Goal: Information Seeking & Learning: Learn about a topic

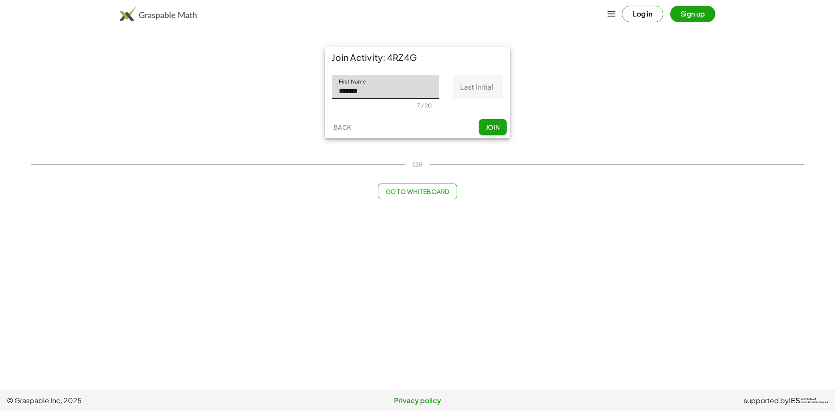
type input "*******"
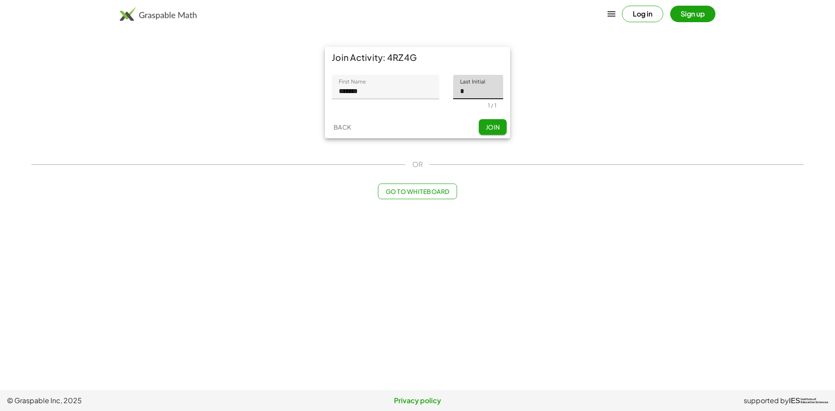
type input "*"
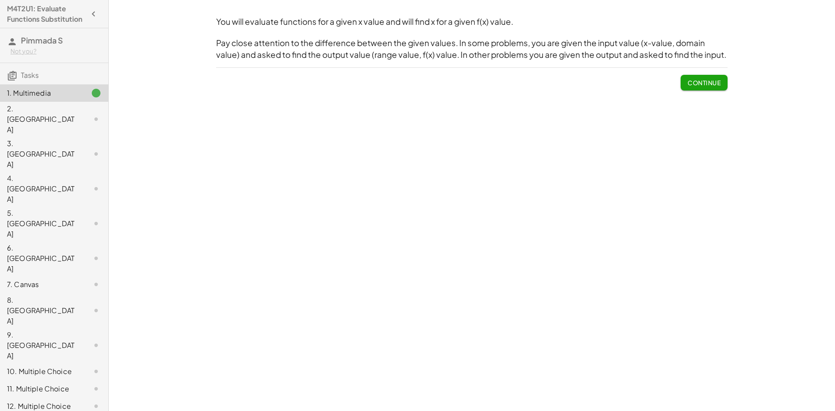
click at [717, 86] on span "Continue" at bounding box center [703, 83] width 33 height 8
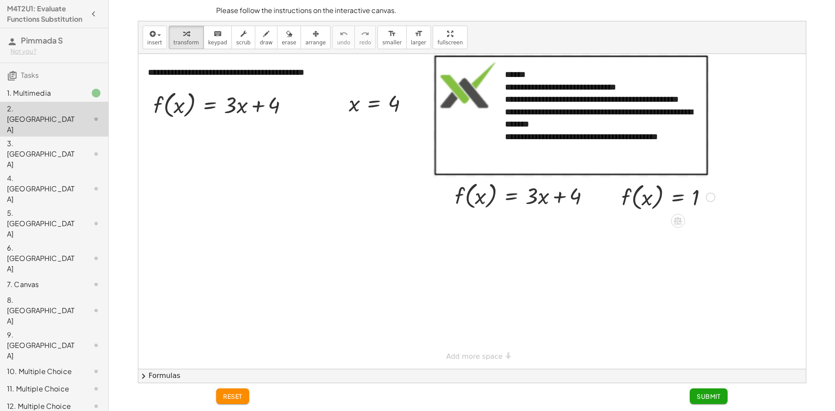
click at [757, 165] on div at bounding box center [471, 211] width 667 height 315
click at [515, 130] on div "**********" at bounding box center [600, 118] width 191 height 25
click at [282, 192] on div at bounding box center [471, 211] width 667 height 315
drag, startPoint x: 260, startPoint y: 103, endPoint x: 260, endPoint y: 110, distance: 7.4
click at [260, 110] on div at bounding box center [224, 104] width 150 height 33
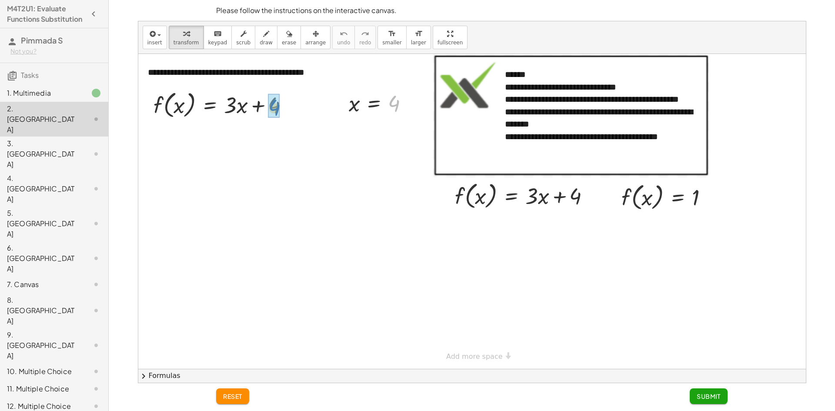
drag, startPoint x: 388, startPoint y: 102, endPoint x: 268, endPoint y: 106, distance: 120.1
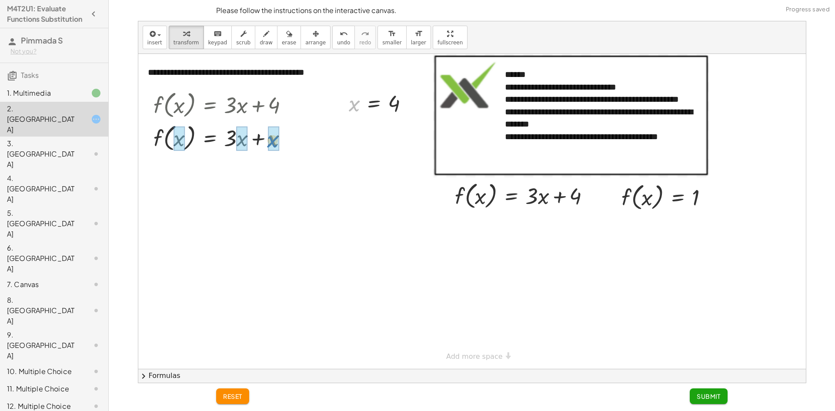
drag, startPoint x: 353, startPoint y: 107, endPoint x: 271, endPoint y: 143, distance: 89.5
click at [260, 137] on div at bounding box center [226, 137] width 157 height 33
drag, startPoint x: 175, startPoint y: 140, endPoint x: 196, endPoint y: 138, distance: 21.8
click at [196, 138] on div at bounding box center [226, 137] width 157 height 33
click at [239, 391] on div "reset Submit" at bounding box center [472, 397] width 522 height 28
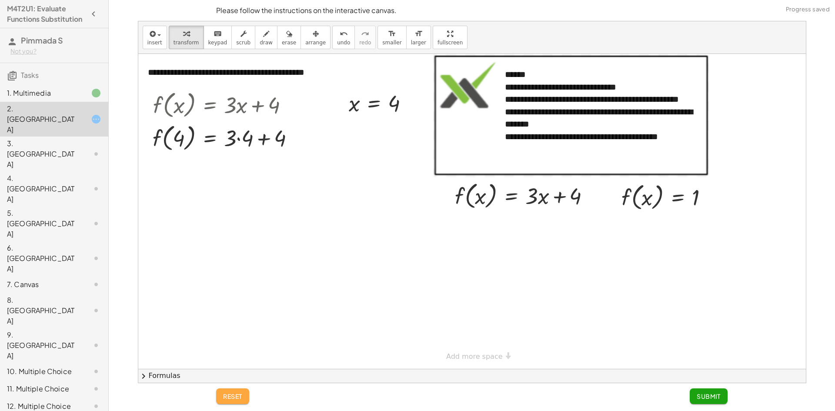
click at [239, 391] on button "reset" at bounding box center [232, 396] width 33 height 16
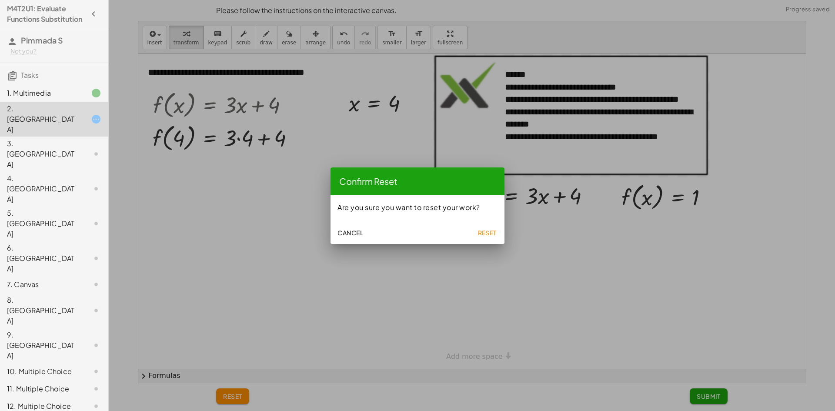
click at [483, 230] on span "Reset" at bounding box center [486, 233] width 19 height 8
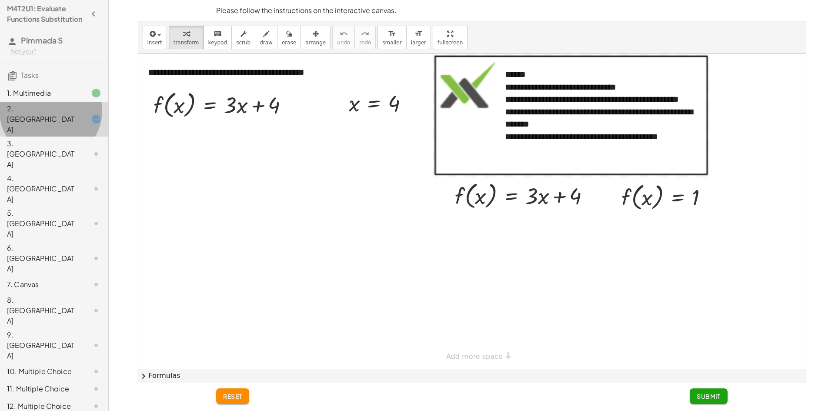
click at [23, 117] on div "2. [GEOGRAPHIC_DATA]" at bounding box center [42, 118] width 70 height 31
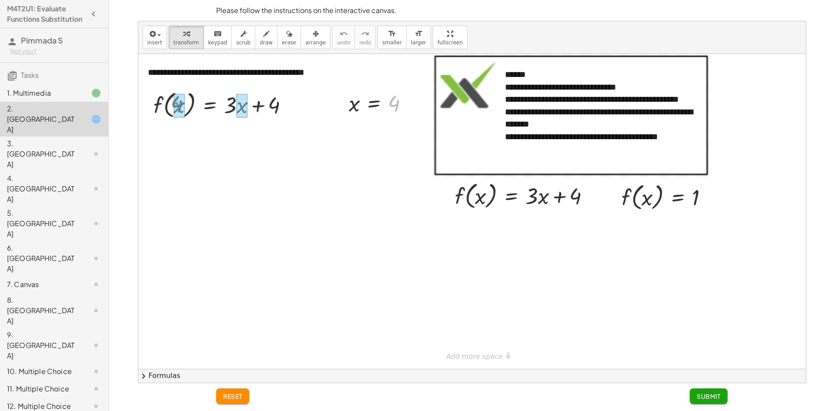
drag, startPoint x: 389, startPoint y: 109, endPoint x: 173, endPoint y: 109, distance: 216.0
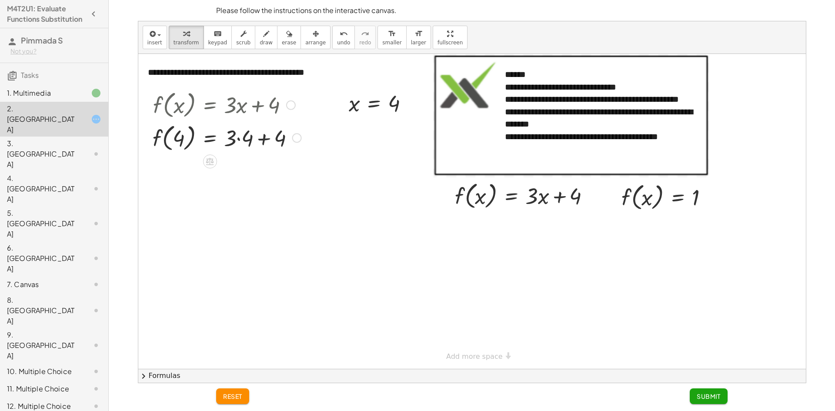
click at [262, 136] on div at bounding box center [226, 137] width 157 height 33
click at [260, 135] on div at bounding box center [226, 137] width 157 height 33
click at [235, 140] on div at bounding box center [226, 137] width 157 height 33
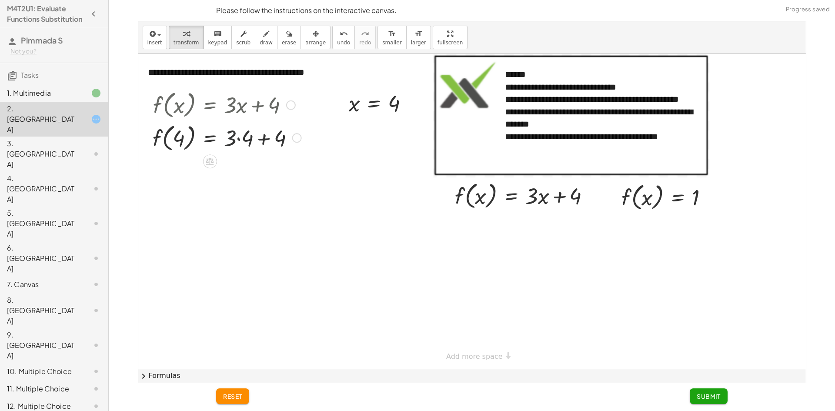
click at [240, 137] on div at bounding box center [226, 137] width 157 height 33
click at [253, 172] on div at bounding box center [226, 169] width 157 height 33
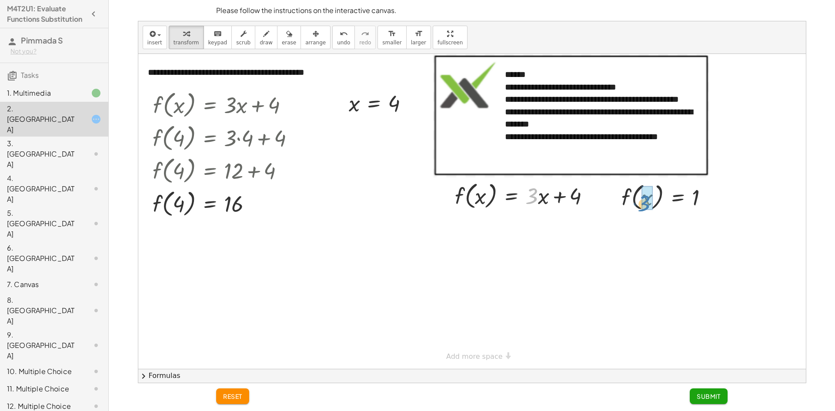
drag, startPoint x: 531, startPoint y: 199, endPoint x: 644, endPoint y: 207, distance: 113.3
drag, startPoint x: 643, startPoint y: 229, endPoint x: 478, endPoint y: 200, distance: 168.2
drag, startPoint x: 643, startPoint y: 232, endPoint x: 639, endPoint y: 228, distance: 5.8
click at [639, 228] on div at bounding box center [667, 229] width 103 height 33
click at [540, 195] on div at bounding box center [528, 195] width 158 height 33
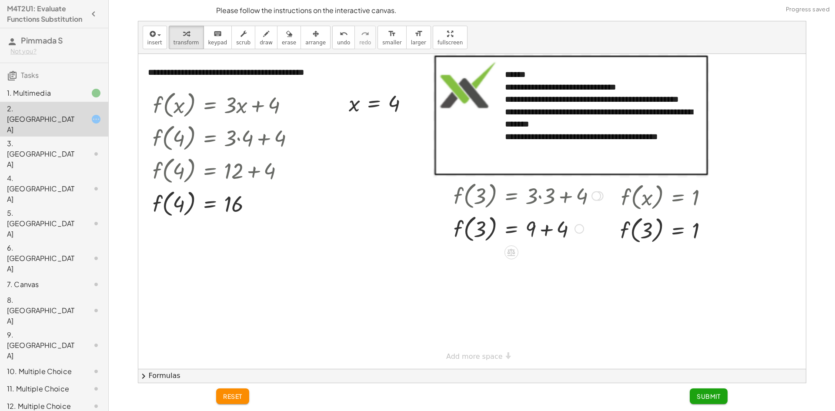
click at [542, 229] on div at bounding box center [528, 228] width 158 height 33
click at [336, 43] on button "undo undo" at bounding box center [343, 37] width 23 height 23
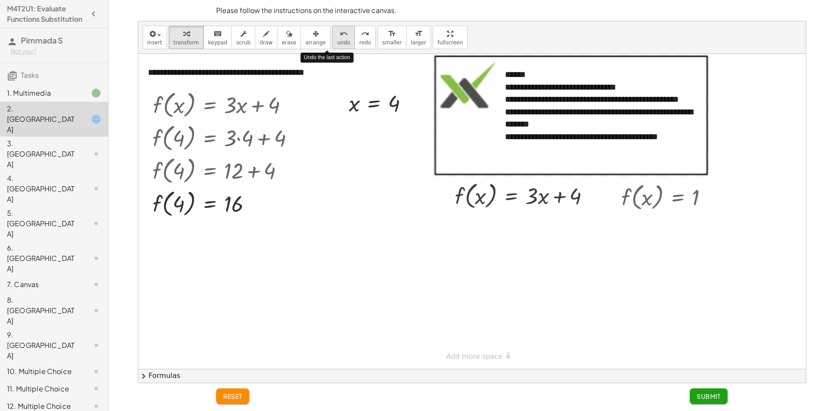
click at [336, 43] on button "undo undo" at bounding box center [343, 37] width 23 height 23
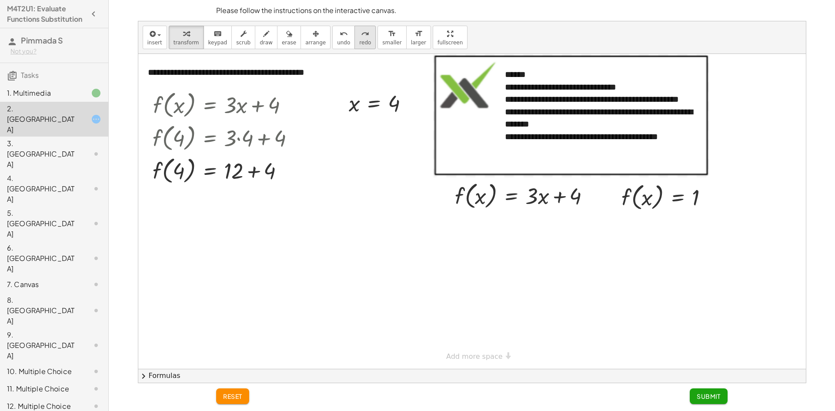
click at [354, 43] on button "redo redo" at bounding box center [364, 37] width 21 height 23
click at [717, 395] on span "Submit" at bounding box center [708, 396] width 24 height 8
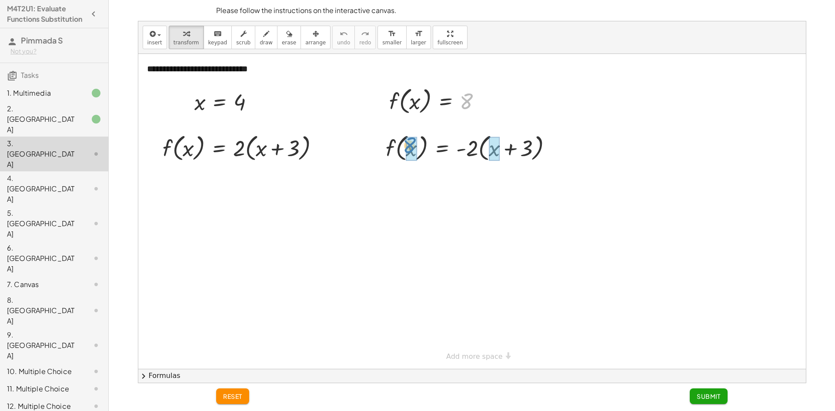
drag, startPoint x: 466, startPoint y: 95, endPoint x: 409, endPoint y: 139, distance: 71.9
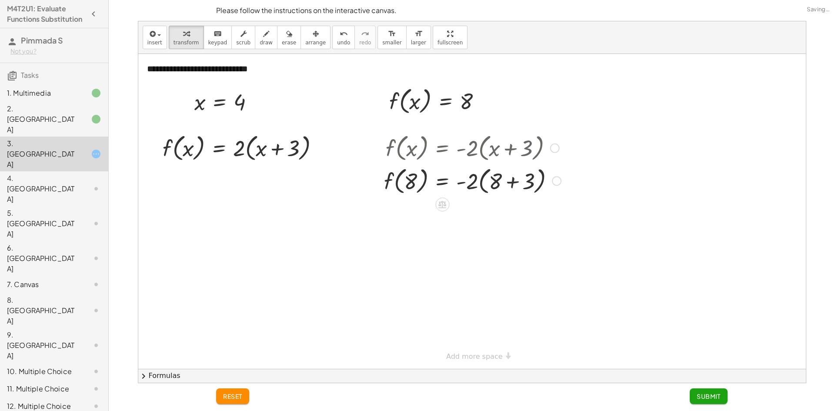
click at [516, 180] on div at bounding box center [472, 180] width 186 height 33
click at [480, 214] on div at bounding box center [472, 212] width 186 height 33
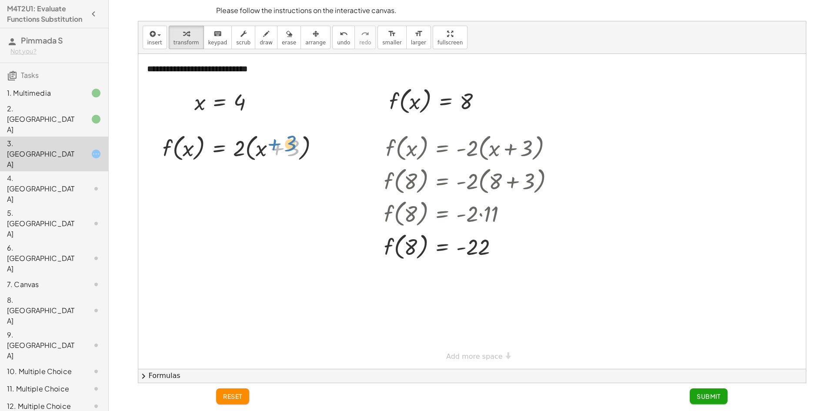
click at [295, 146] on div at bounding box center [244, 147] width 172 height 33
drag, startPoint x: 240, startPoint y: 101, endPoint x: 189, endPoint y: 145, distance: 67.5
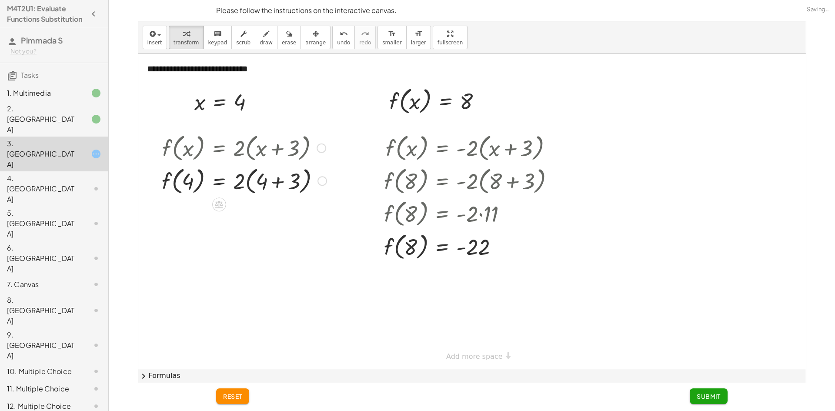
click at [285, 184] on div at bounding box center [243, 180] width 173 height 33
click at [252, 209] on div at bounding box center [243, 212] width 173 height 33
click at [219, 148] on div "f ( , x ) = · 2 · ( + x + 3 ) f ( , 4 ) = · 2 · ( + 4 + 3 ) f ( , 4 ) = · 2 · 7…" at bounding box center [219, 148] width 0 height 0
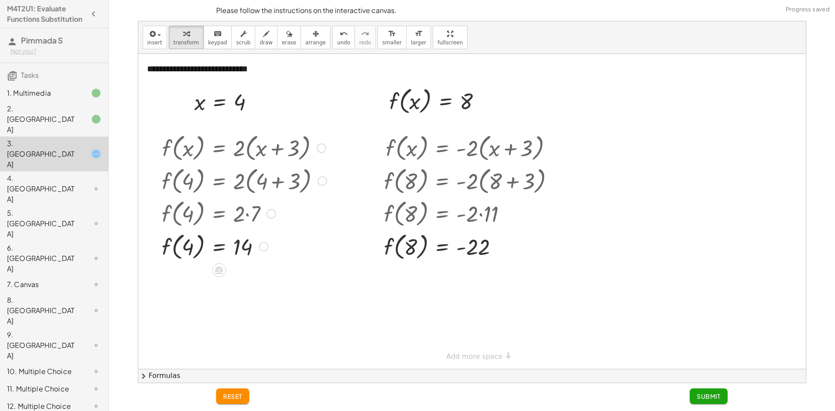
click at [192, 243] on div at bounding box center [243, 246] width 173 height 33
click at [698, 393] on span "Submit" at bounding box center [708, 396] width 24 height 8
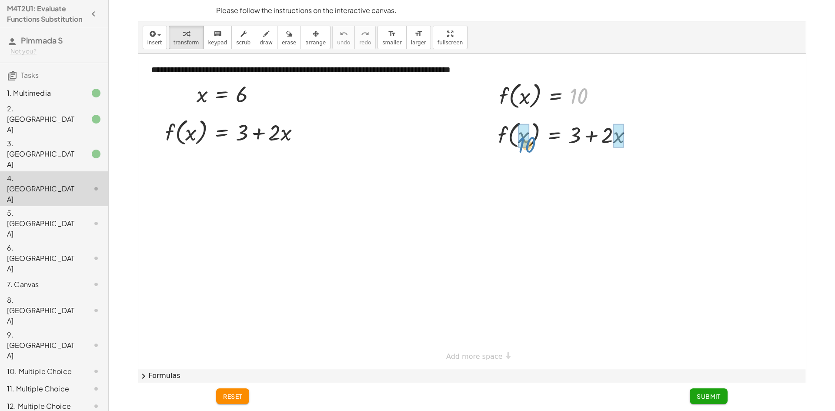
drag, startPoint x: 573, startPoint y: 93, endPoint x: 525, endPoint y: 141, distance: 68.2
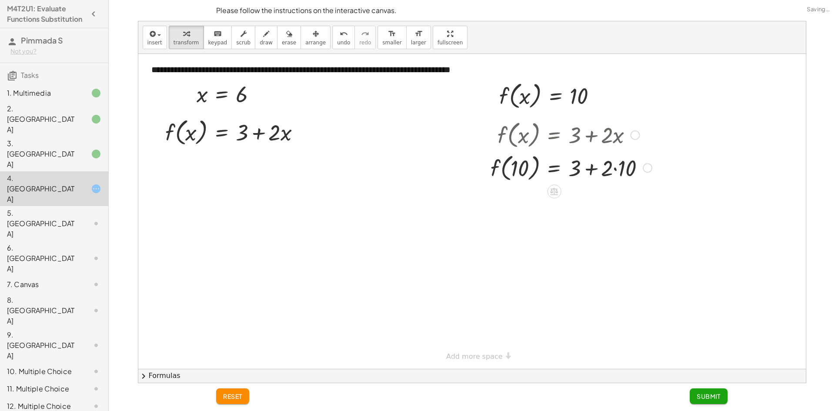
click at [596, 174] on div at bounding box center [571, 167] width 170 height 33
click at [602, 170] on div at bounding box center [571, 167] width 170 height 33
click at [617, 164] on div at bounding box center [571, 167] width 170 height 33
click at [596, 173] on div at bounding box center [565, 167] width 158 height 33
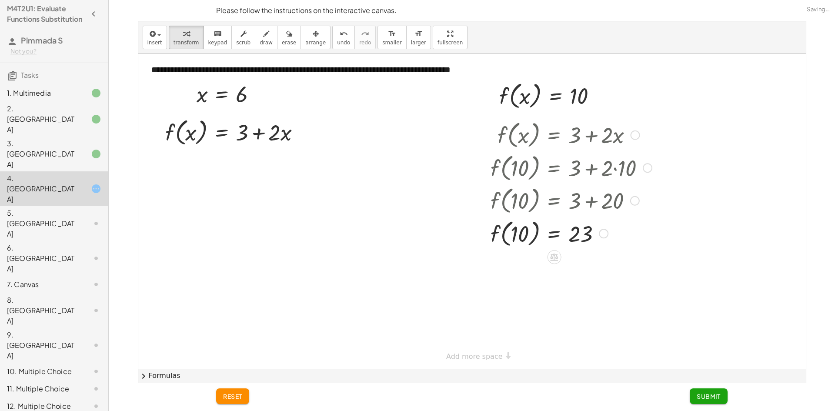
click at [518, 241] on div at bounding box center [571, 232] width 170 height 33
drag, startPoint x: 243, startPoint y: 96, endPoint x: 197, endPoint y: 130, distance: 57.5
click at [222, 133] on div "f ( , x ) = + 3 + · 2 · x f ( , ) = + 3 + · 2 · 6 6" at bounding box center [222, 133] width 0 height 0
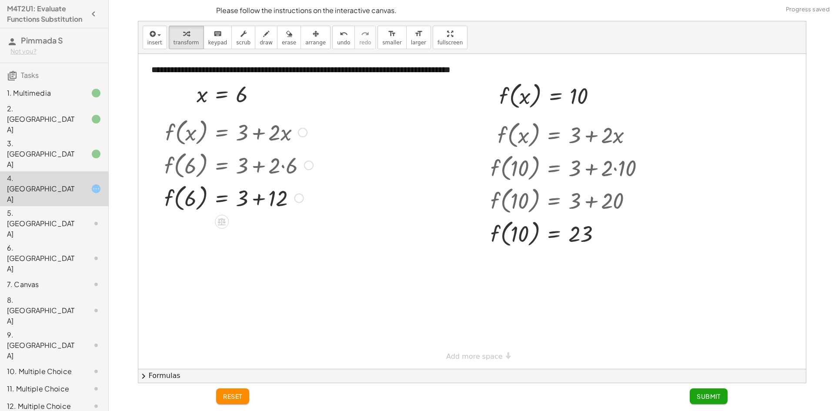
click at [261, 199] on div at bounding box center [238, 197] width 157 height 33
click at [699, 393] on span "Submit" at bounding box center [708, 396] width 24 height 8
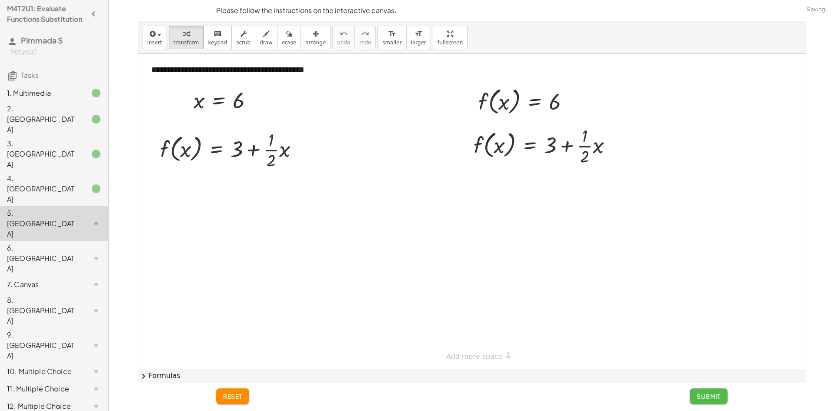
click at [700, 394] on span "Submit" at bounding box center [708, 396] width 24 height 8
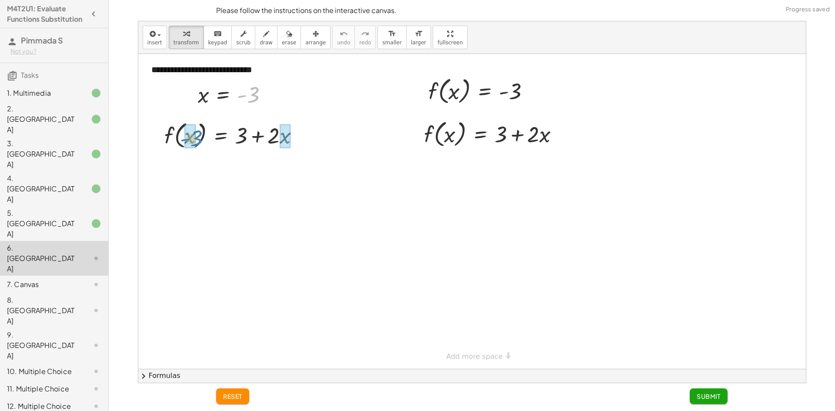
drag, startPoint x: 248, startPoint y: 100, endPoint x: 193, endPoint y: 142, distance: 68.6
click at [261, 138] on div at bounding box center [238, 134] width 178 height 33
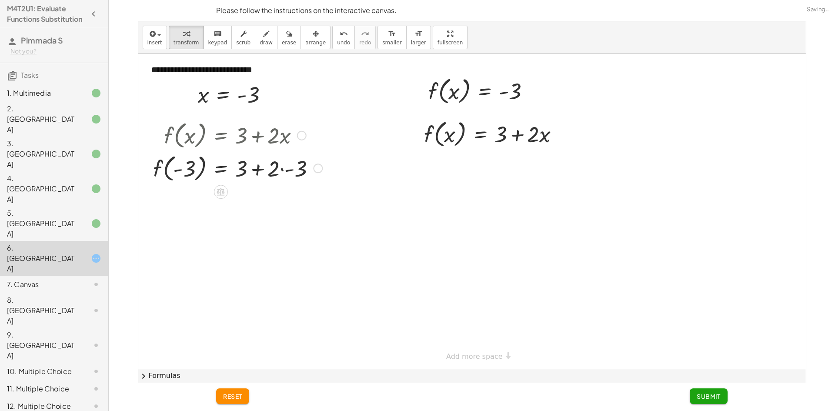
click at [284, 173] on div at bounding box center [238, 167] width 178 height 33
click at [256, 167] on div at bounding box center [230, 167] width 162 height 33
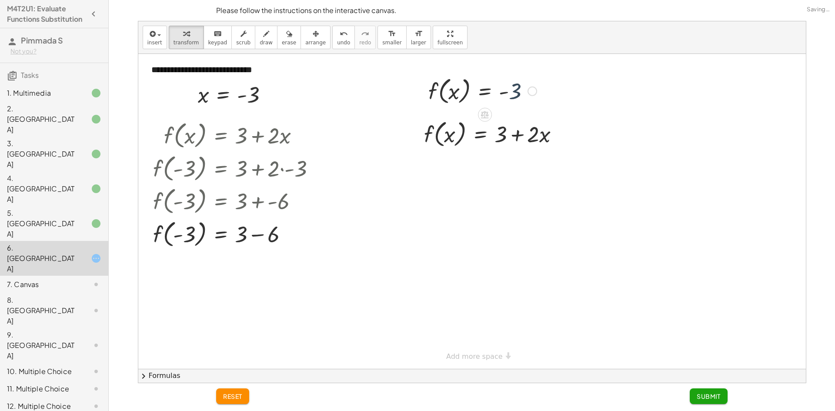
click at [513, 90] on div at bounding box center [482, 90] width 117 height 33
click at [250, 230] on div at bounding box center [238, 233] width 178 height 33
click at [249, 262] on div at bounding box center [238, 266] width 178 height 33
drag, startPoint x: 511, startPoint y: 86, endPoint x: 449, endPoint y: 131, distance: 77.0
drag, startPoint x: 524, startPoint y: 130, endPoint x: 521, endPoint y: 134, distance: 5.3
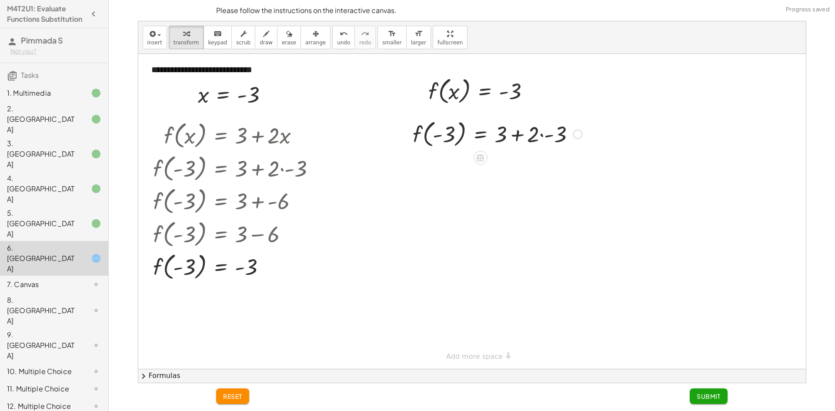
click at [521, 133] on div at bounding box center [497, 133] width 178 height 33
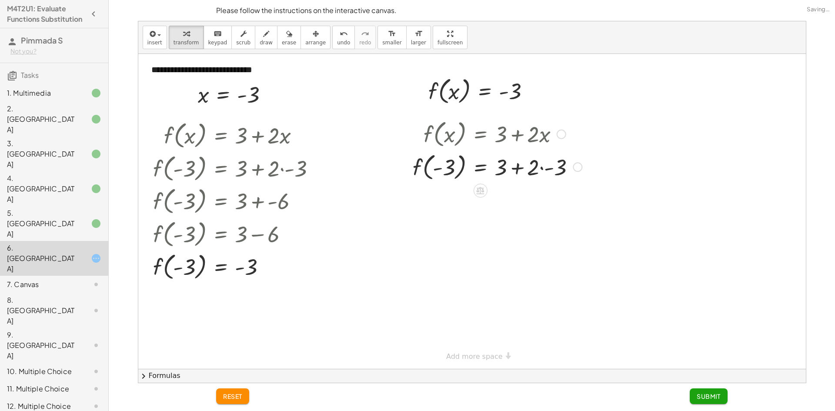
click at [555, 167] on div at bounding box center [497, 166] width 178 height 33
click at [520, 193] on div at bounding box center [497, 199] width 178 height 33
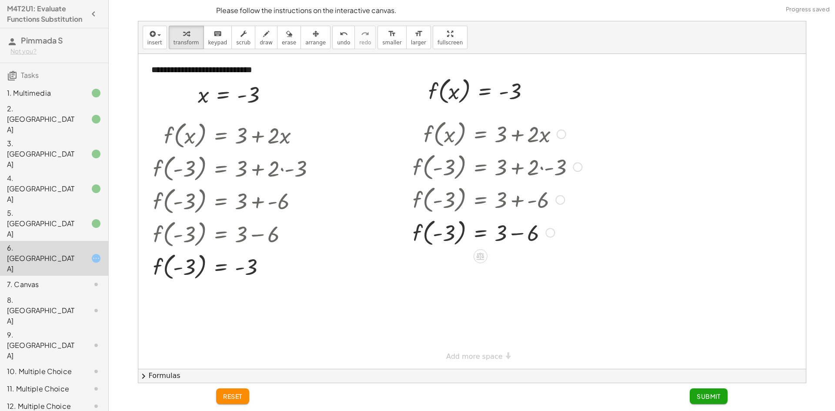
click at [514, 231] on div at bounding box center [497, 232] width 178 height 33
click at [705, 395] on span "Submit" at bounding box center [708, 396] width 24 height 8
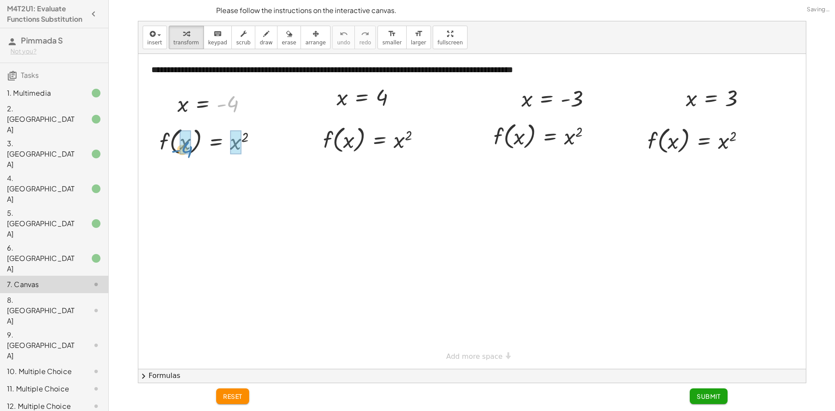
drag, startPoint x: 232, startPoint y: 106, endPoint x: 186, endPoint y: 153, distance: 65.5
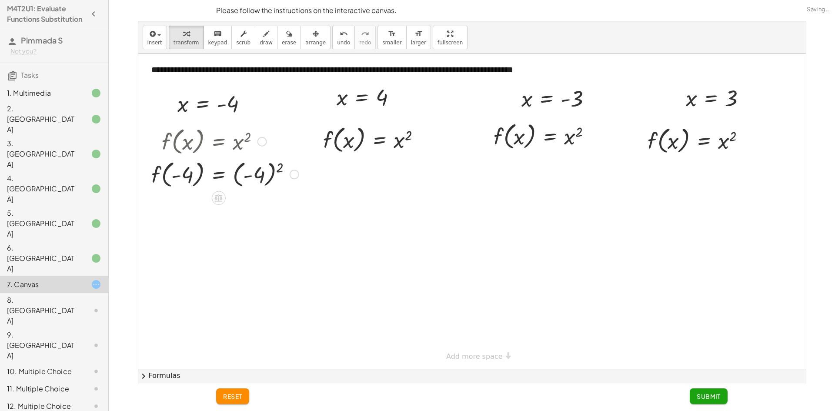
click at [254, 172] on div at bounding box center [225, 173] width 156 height 33
click at [244, 207] on div at bounding box center [225, 206] width 156 height 33
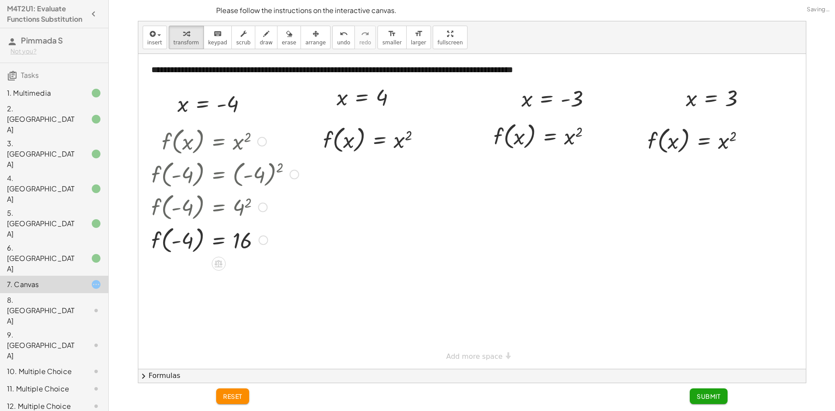
click at [241, 235] on div at bounding box center [225, 239] width 156 height 33
click at [191, 237] on div at bounding box center [225, 239] width 156 height 33
drag, startPoint x: 381, startPoint y: 94, endPoint x: 348, endPoint y: 136, distance: 53.2
click at [379, 140] on div "f ( , x ) = x 2 f ( , ) = 2 4 4" at bounding box center [379, 140] width 0 height 0
click at [405, 170] on div at bounding box center [375, 172] width 115 height 33
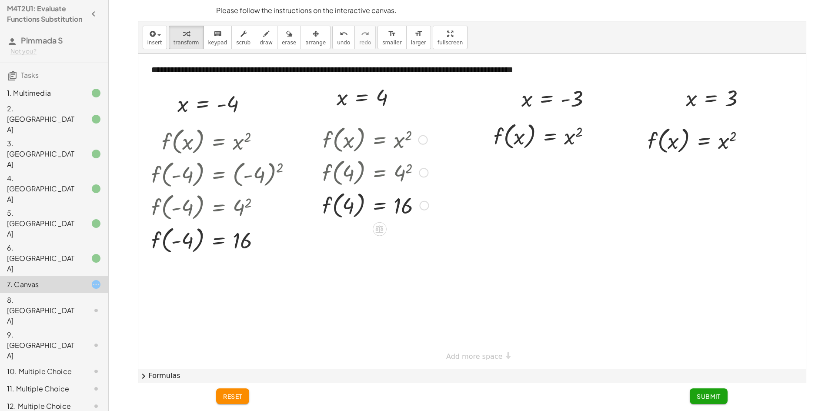
click at [410, 205] on div at bounding box center [375, 204] width 115 height 33
drag, startPoint x: 577, startPoint y: 96, endPoint x: 527, endPoint y: 128, distance: 59.2
click at [596, 144] on div at bounding box center [556, 135] width 157 height 33
click at [573, 163] on div at bounding box center [556, 168] width 157 height 33
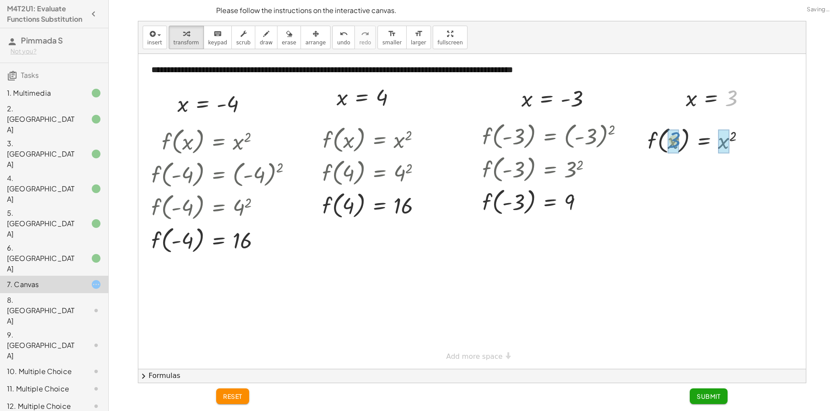
drag, startPoint x: 734, startPoint y: 95, endPoint x: 676, endPoint y: 137, distance: 71.2
click at [729, 140] on div at bounding box center [699, 139] width 115 height 33
click at [726, 152] on div at bounding box center [695, 139] width 106 height 33
click at [712, 398] on span "Submit" at bounding box center [708, 396] width 24 height 8
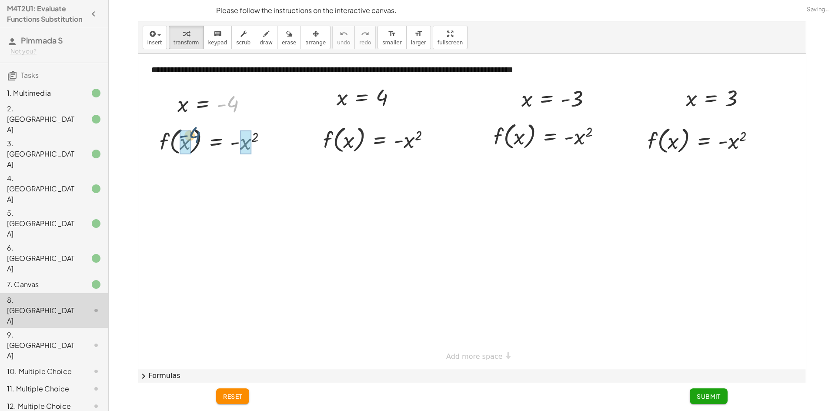
drag, startPoint x: 235, startPoint y: 102, endPoint x: 195, endPoint y: 139, distance: 54.1
click at [195, 139] on div "**********" at bounding box center [471, 211] width 667 height 315
click at [263, 142] on div at bounding box center [230, 140] width 166 height 33
click at [0, 0] on div "f ( , x ) = - x 2 f ( , - 4 ) = - ( - 4 ) 2 f ( , ) = - 2 - 4 4" at bounding box center [0, 0] width 0 height 0
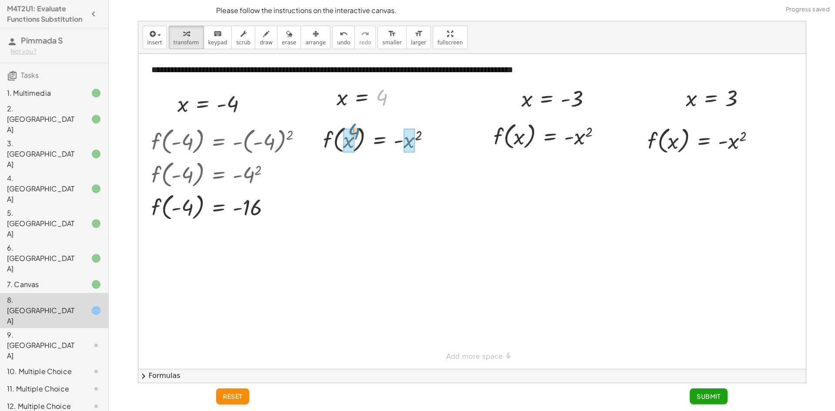
drag, startPoint x: 385, startPoint y: 101, endPoint x: 353, endPoint y: 140, distance: 50.6
click at [407, 138] on div at bounding box center [380, 139] width 124 height 33
click at [408, 138] on div at bounding box center [380, 139] width 125 height 33
drag, startPoint x: 572, startPoint y: 94, endPoint x: 523, endPoint y: 136, distance: 64.8
click at [602, 133] on div at bounding box center [561, 135] width 167 height 33
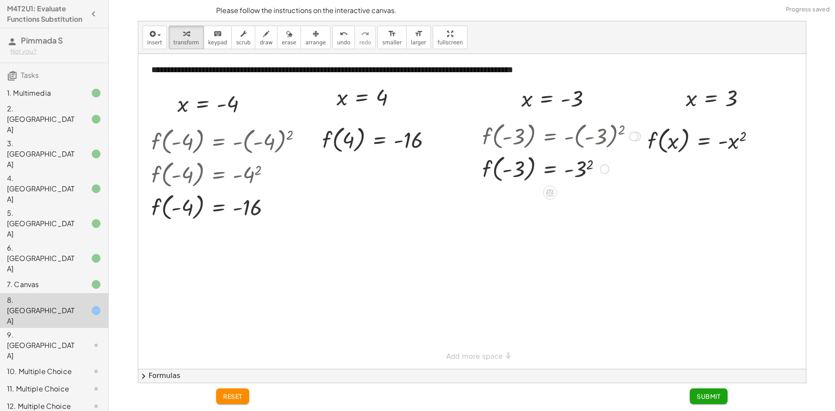
drag, startPoint x: 591, startPoint y: 140, endPoint x: 585, endPoint y: 169, distance: 29.8
click at [0, 0] on div "f ( , x ) = - x 2 f ( , - 3 ) = - ( - 3 ) 2 f ( , ) = - 2 - 3 3" at bounding box center [0, 0] width 0 height 0
drag, startPoint x: 728, startPoint y: 100, endPoint x: 672, endPoint y: 146, distance: 72.9
click at [735, 137] on div at bounding box center [704, 139] width 125 height 33
drag, startPoint x: 736, startPoint y: 141, endPoint x: 684, endPoint y: 199, distance: 77.9
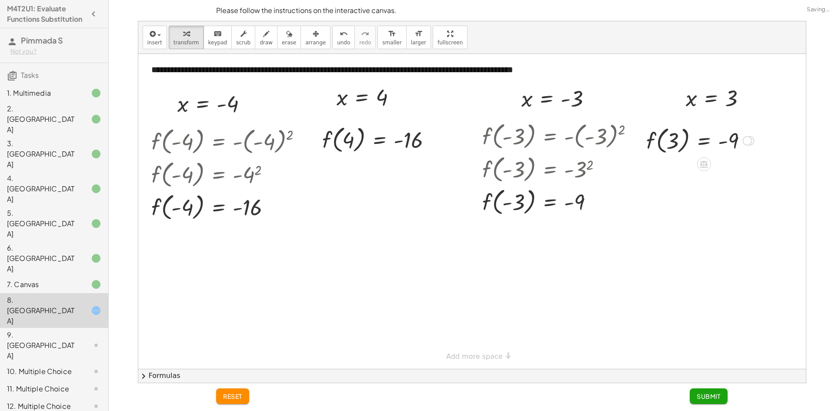
click at [729, 147] on div at bounding box center [700, 139] width 116 height 33
click at [708, 396] on span "Submit" at bounding box center [708, 396] width 24 height 8
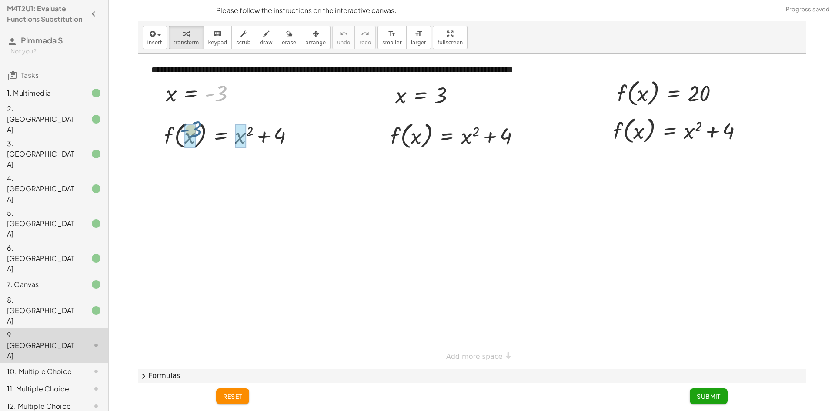
drag, startPoint x: 223, startPoint y: 96, endPoint x: 197, endPoint y: 137, distance: 48.0
click at [197, 137] on div "**********" at bounding box center [471, 211] width 667 height 315
click at [0, 0] on div "f ( , x ) = + x 2 + 4 f ( , ) = + 2 + 4 - 3 ( - 3 )" at bounding box center [0, 0] width 0 height 0
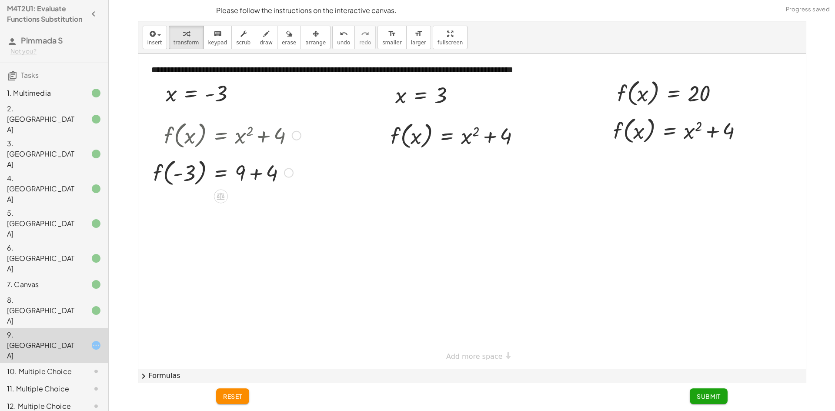
click at [0, 0] on div "f ( , x ) = + x 2 + 4 f ( , - 3 ) = + ( - 3 ) 2 + 4 f ( , ) = + + 4 - 3 9" at bounding box center [0, 0] width 0 height 0
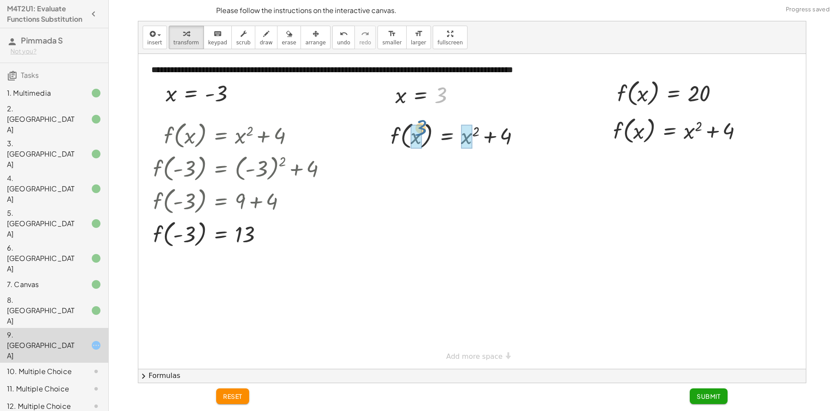
drag, startPoint x: 446, startPoint y: 96, endPoint x: 425, endPoint y: 136, distance: 45.9
click at [425, 136] on div "**********" at bounding box center [471, 211] width 667 height 315
click at [479, 140] on div at bounding box center [459, 135] width 148 height 33
click at [485, 138] on div at bounding box center [458, 135] width 146 height 33
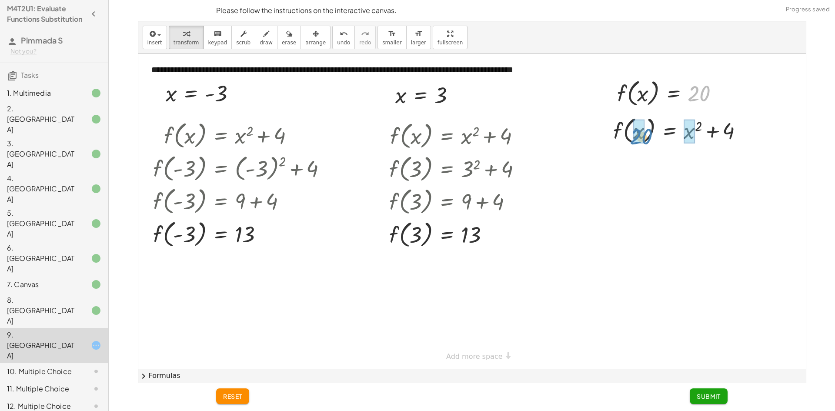
drag, startPoint x: 695, startPoint y: 90, endPoint x: 641, endPoint y: 133, distance: 68.4
click at [690, 126] on div at bounding box center [681, 129] width 168 height 33
click at [701, 128] on div at bounding box center [683, 129] width 172 height 33
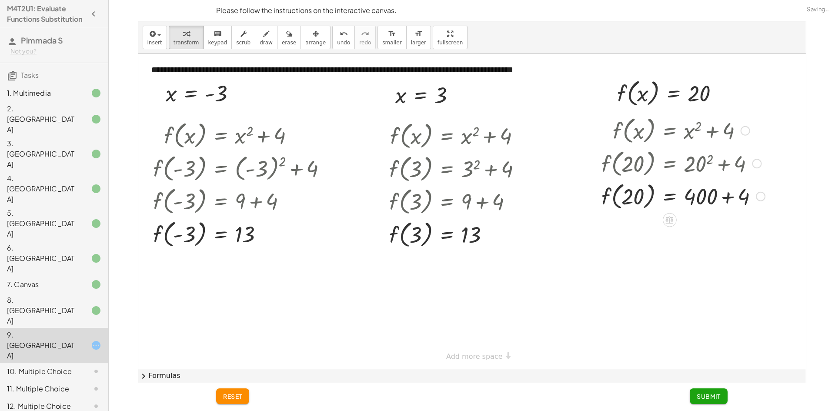
click at [735, 196] on div at bounding box center [683, 195] width 172 height 33
click at [705, 229] on div at bounding box center [683, 228] width 172 height 33
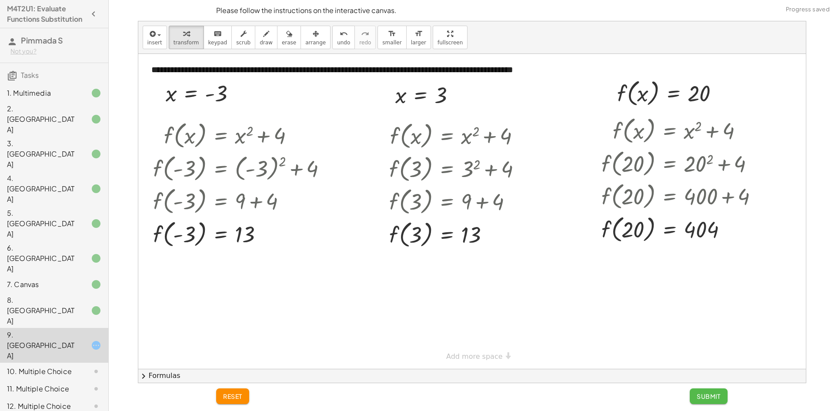
click at [705, 395] on span "Submit" at bounding box center [708, 396] width 24 height 8
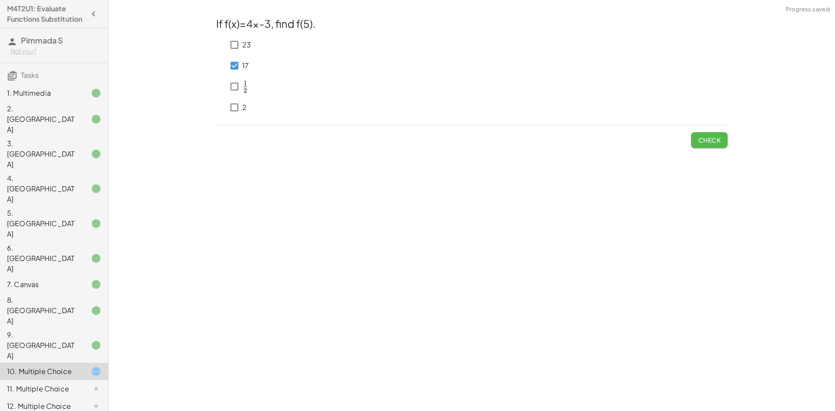
click at [696, 136] on button "Check" at bounding box center [709, 140] width 37 height 16
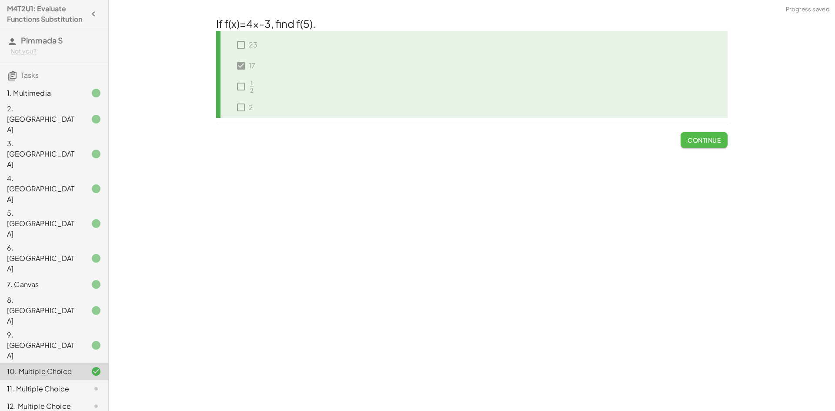
click at [702, 136] on span "Continue" at bounding box center [703, 140] width 33 height 8
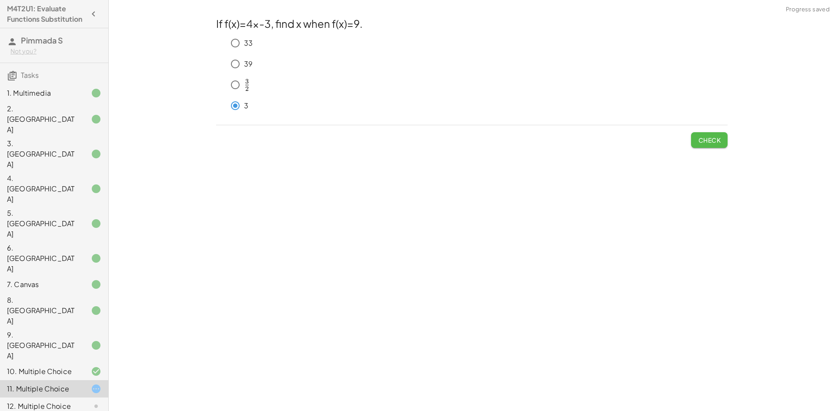
click at [714, 143] on span "Check" at bounding box center [709, 140] width 23 height 8
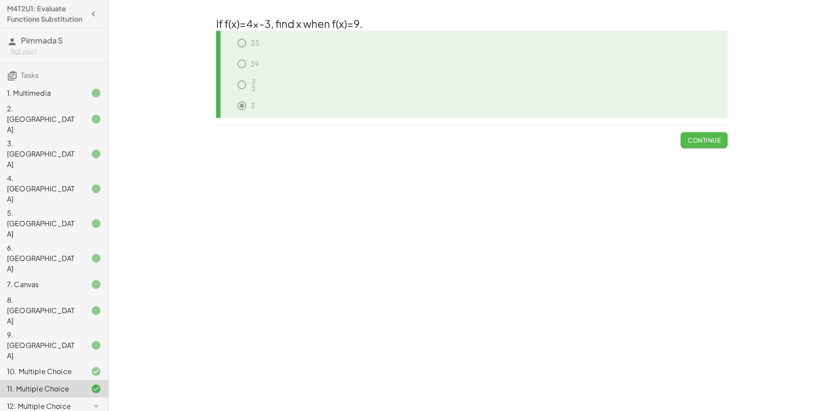
click at [694, 143] on span "Continue" at bounding box center [703, 140] width 33 height 8
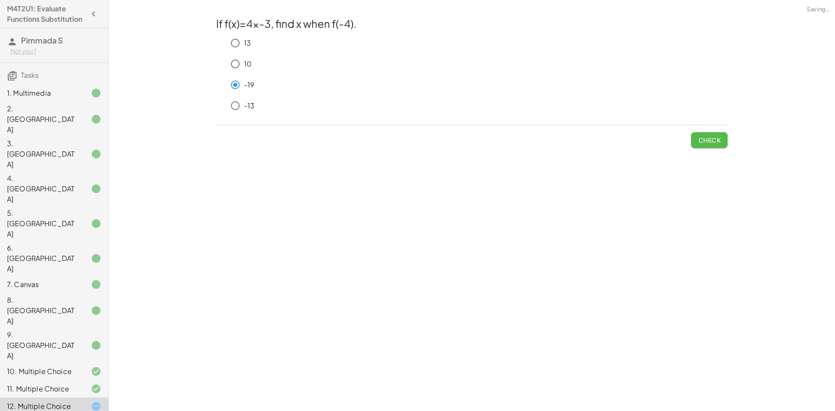
click at [705, 141] on span "Check" at bounding box center [709, 140] width 23 height 8
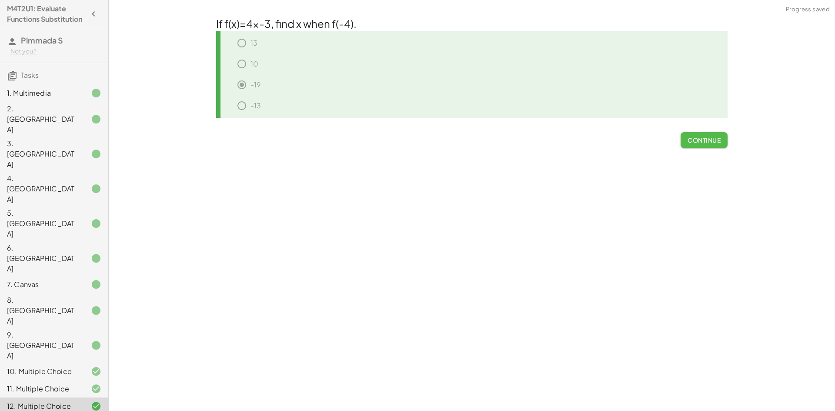
click at [705, 141] on span "Continue" at bounding box center [703, 140] width 33 height 8
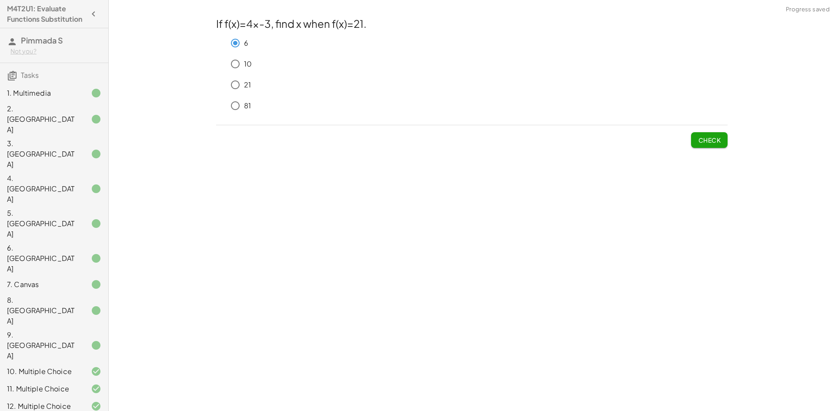
click at [711, 136] on span "Check" at bounding box center [709, 140] width 23 height 8
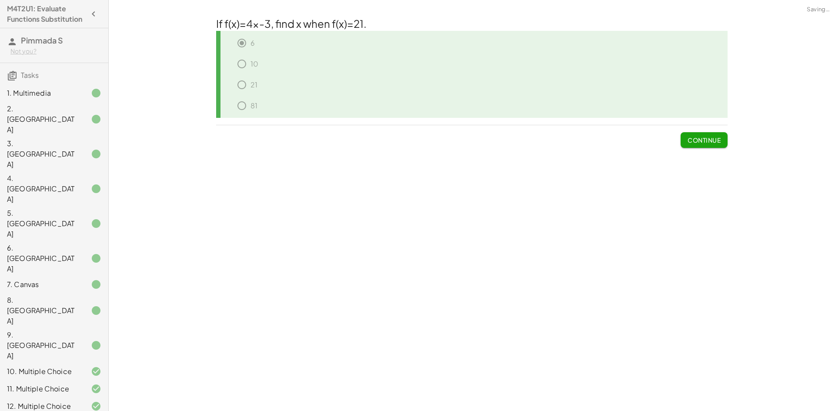
click at [711, 136] on span "Continue" at bounding box center [703, 140] width 33 height 8
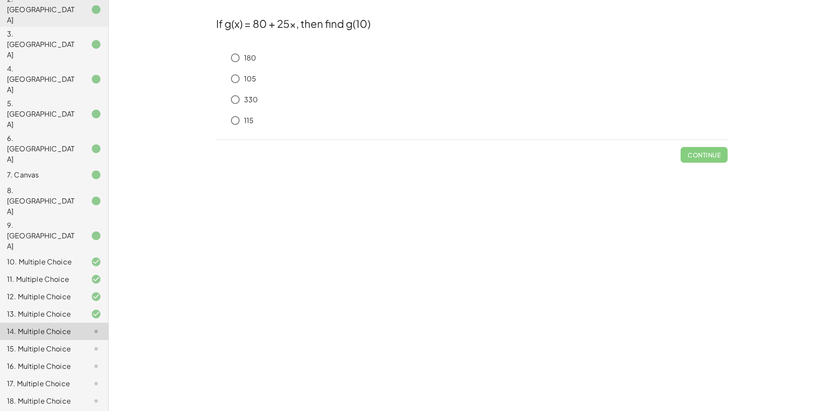
scroll to position [164, 0]
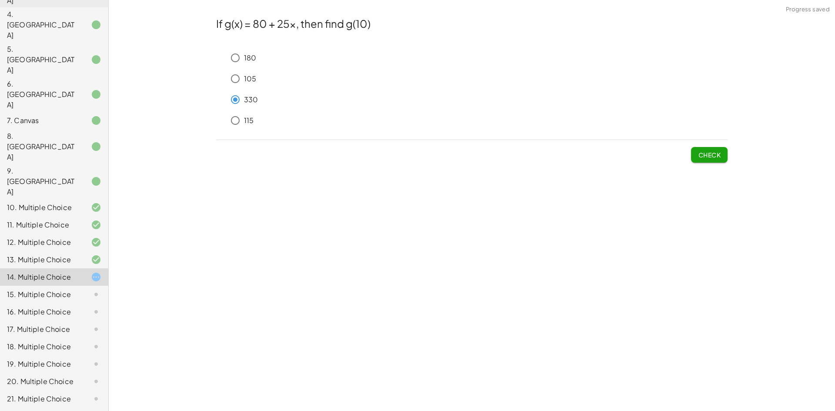
click at [716, 153] on span "Check" at bounding box center [709, 155] width 23 height 8
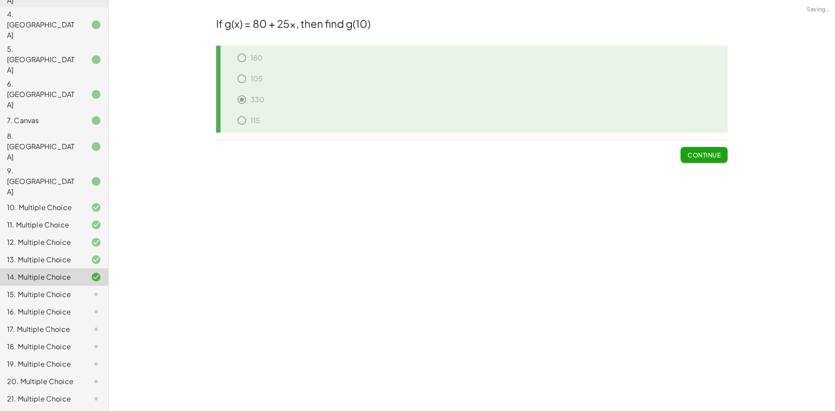
click at [716, 153] on span "Continue" at bounding box center [703, 155] width 33 height 8
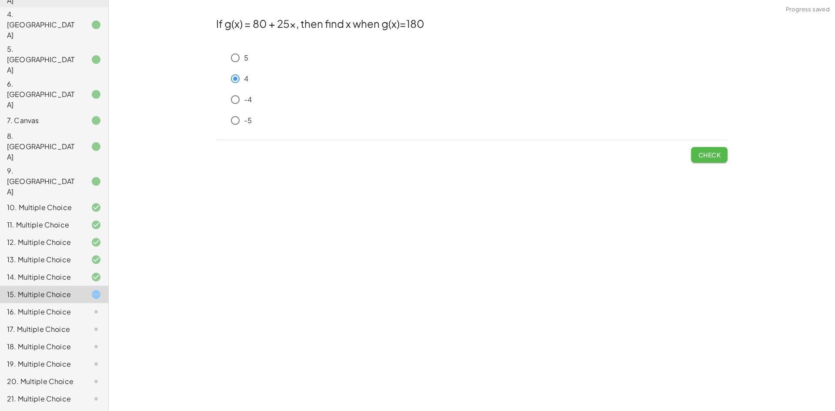
click at [705, 157] on span "Check" at bounding box center [709, 155] width 23 height 8
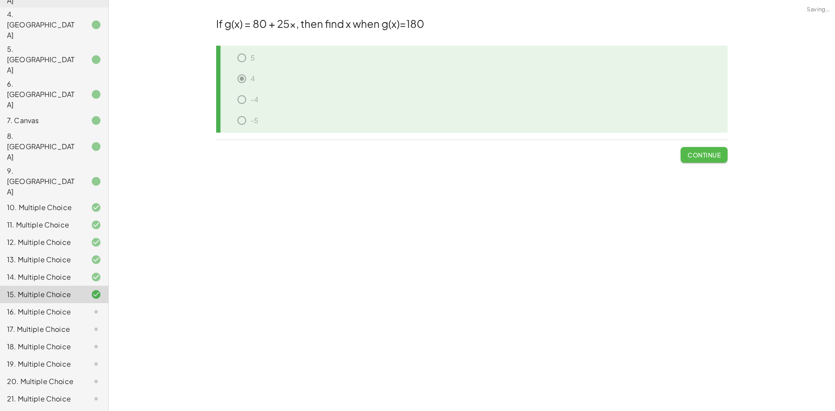
click at [705, 157] on span "Continue" at bounding box center [703, 155] width 33 height 8
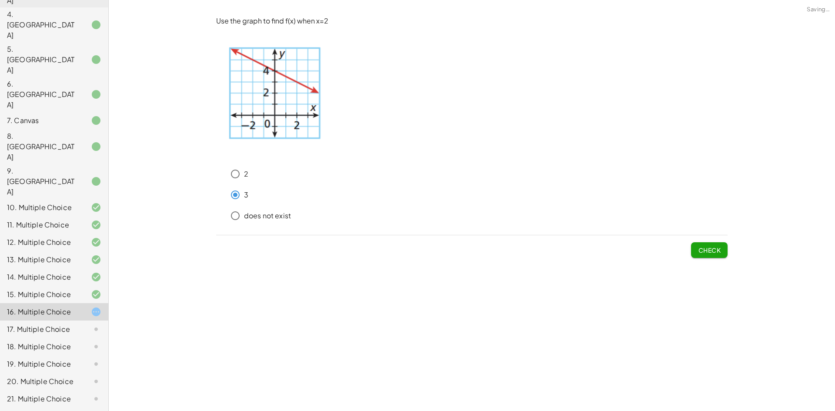
click at [719, 251] on span "Check" at bounding box center [709, 250] width 23 height 8
click at [719, 251] on span "Submit Changes" at bounding box center [692, 250] width 56 height 8
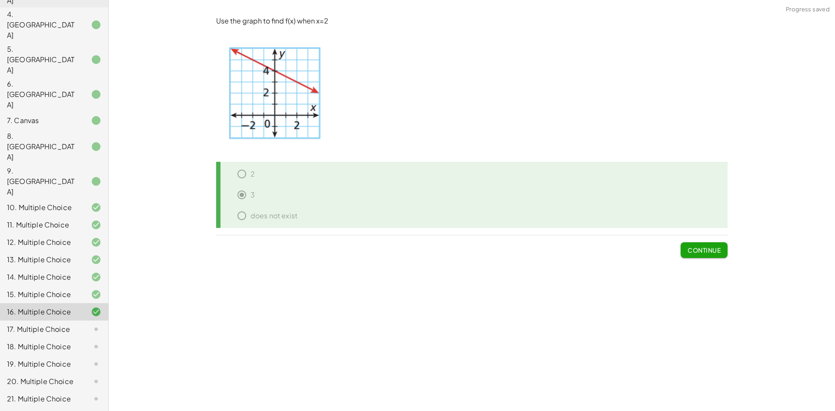
click at [719, 251] on span "Continue" at bounding box center [703, 250] width 33 height 8
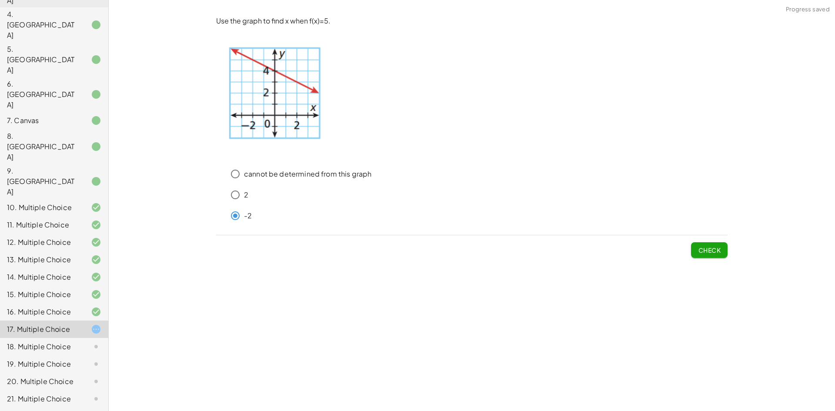
click at [708, 249] on span "Check" at bounding box center [709, 250] width 23 height 8
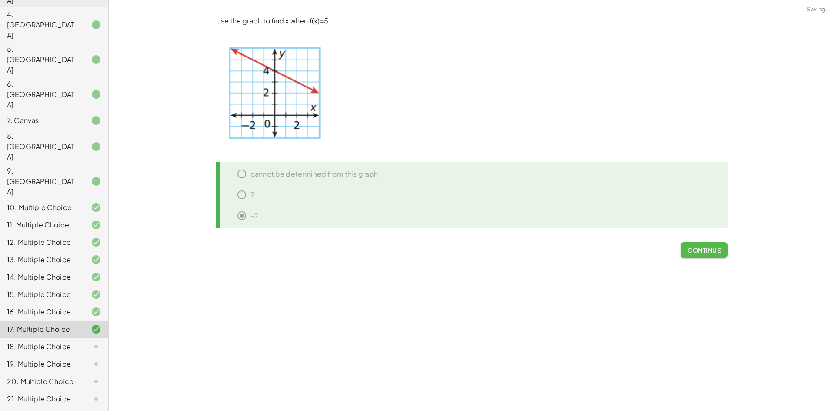
click at [708, 249] on span "Continue" at bounding box center [703, 250] width 33 height 8
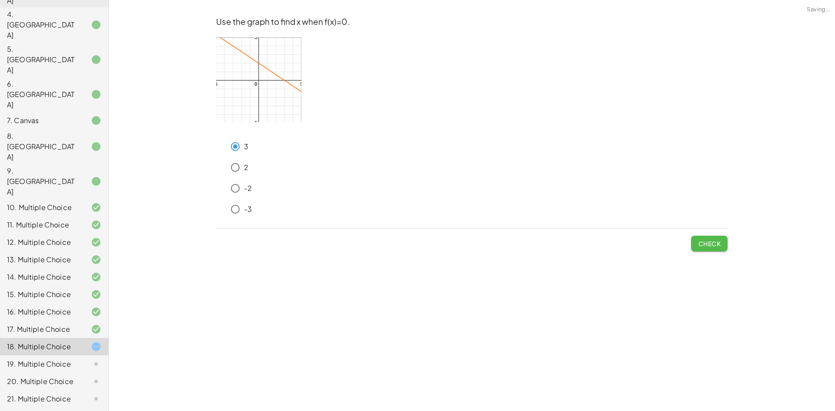
click at [716, 245] on span "Check" at bounding box center [709, 244] width 23 height 8
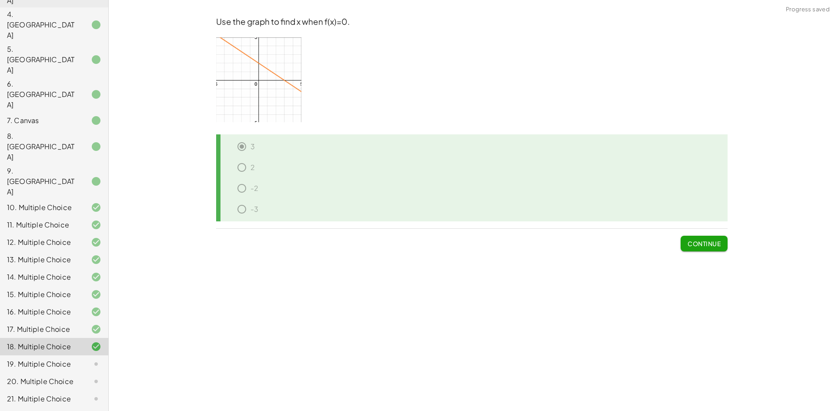
click at [716, 245] on span "Continue" at bounding box center [703, 244] width 33 height 8
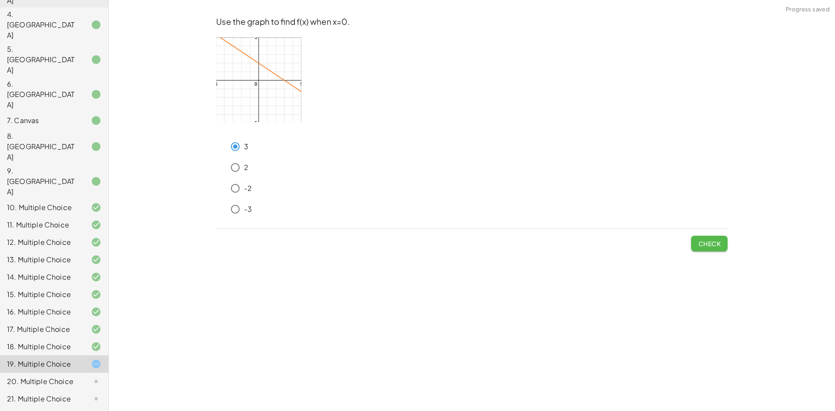
click at [721, 245] on button "Check" at bounding box center [709, 244] width 37 height 16
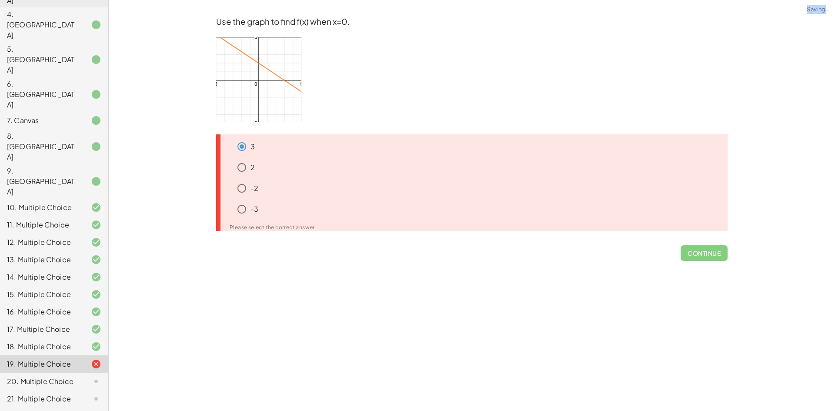
click at [721, 245] on span "Continue" at bounding box center [703, 249] width 47 height 23
click at [716, 244] on span "Continue" at bounding box center [703, 249] width 47 height 23
click at [246, 229] on div "Please select the correct answer" at bounding box center [475, 227] width 491 height 5
click at [280, 229] on div "Please select the correct answer" at bounding box center [475, 227] width 491 height 5
click at [83, 407] on div "20. Multiple Choice" at bounding box center [54, 415] width 108 height 17
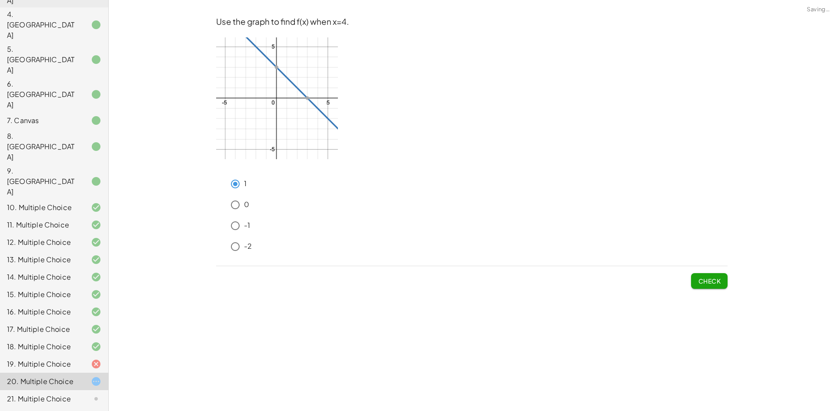
click at [693, 280] on button "Check" at bounding box center [709, 281] width 37 height 16
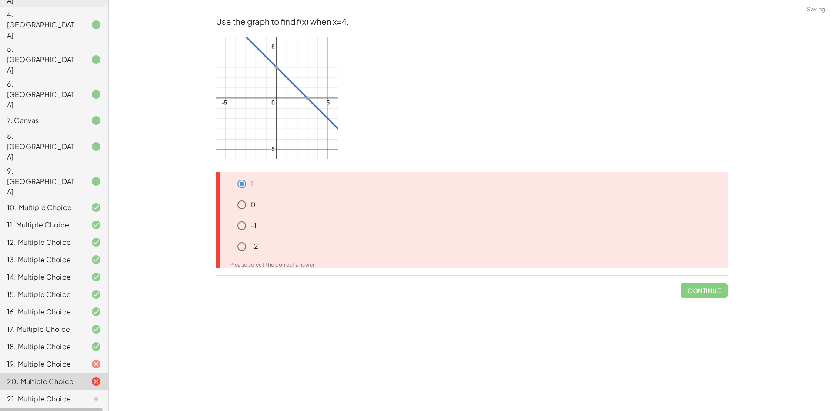
click at [80, 410] on div at bounding box center [89, 416] width 24 height 10
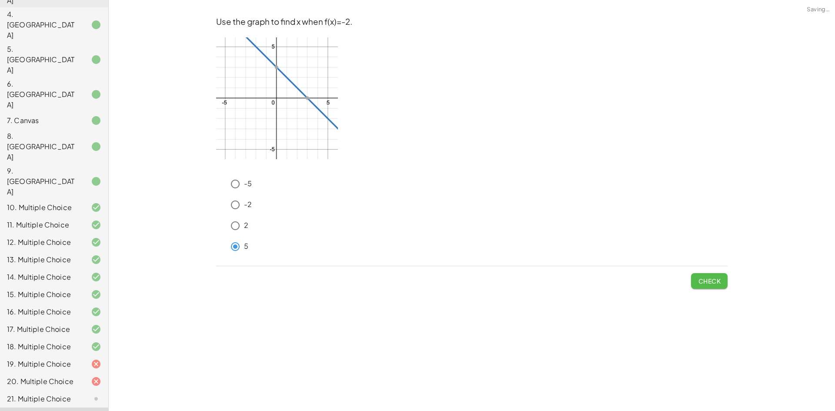
click at [703, 285] on button "Check" at bounding box center [709, 281] width 37 height 16
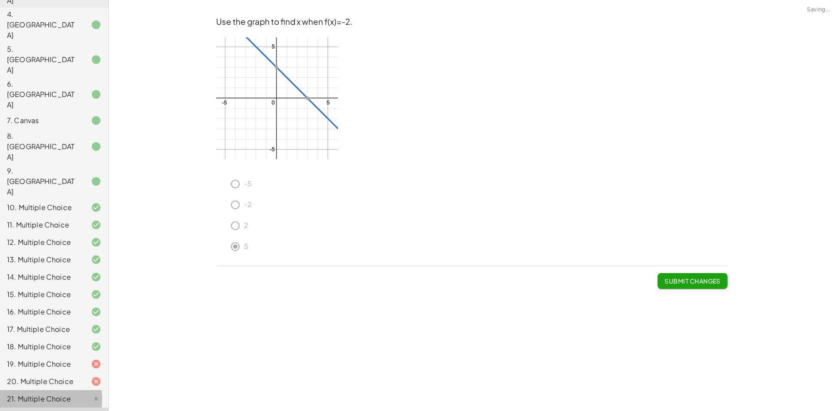
click at [77, 393] on div at bounding box center [89, 398] width 24 height 10
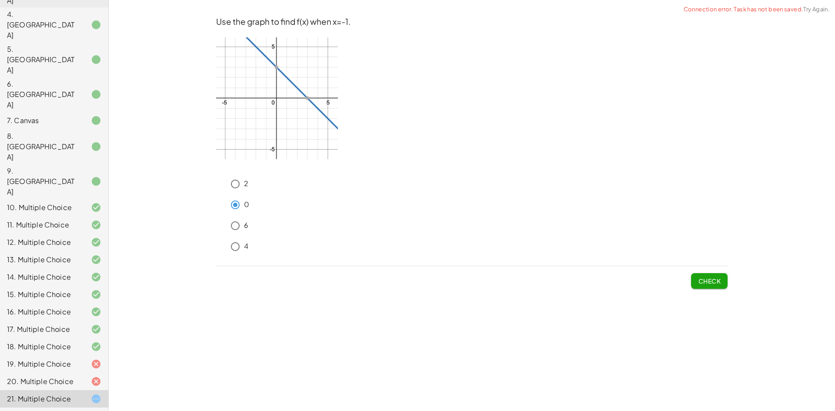
click at [718, 283] on span "Check" at bounding box center [709, 281] width 23 height 8
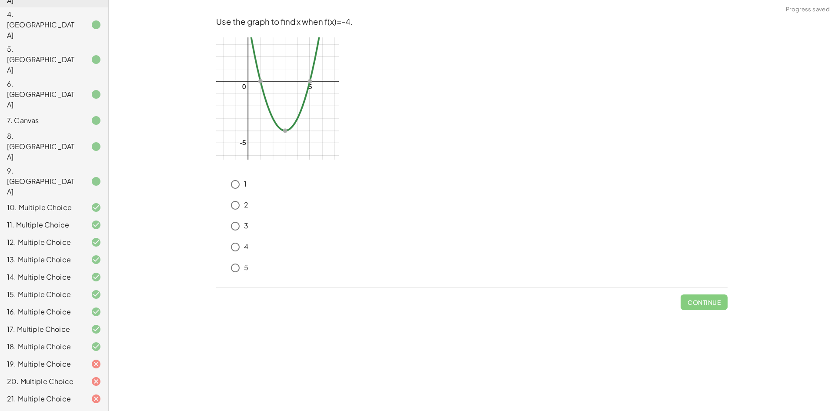
click at [297, 230] on div "3" at bounding box center [476, 225] width 501 height 17
click at [225, 222] on div "3" at bounding box center [471, 227] width 511 height 21
click at [696, 304] on button "Check" at bounding box center [709, 302] width 37 height 16
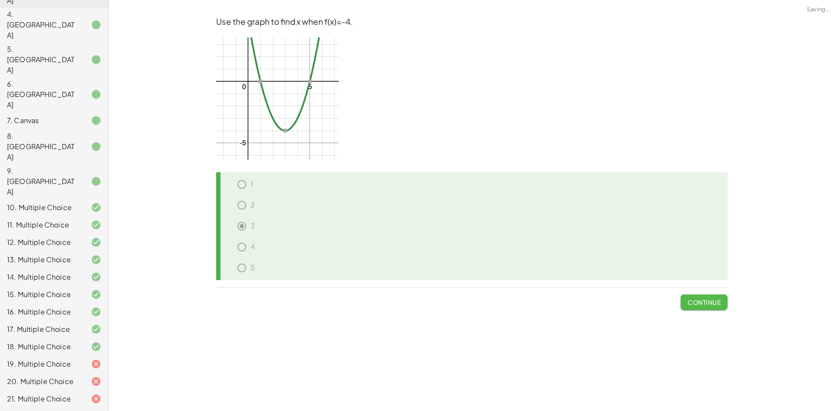
click at [696, 306] on span "Continue" at bounding box center [703, 302] width 33 height 8
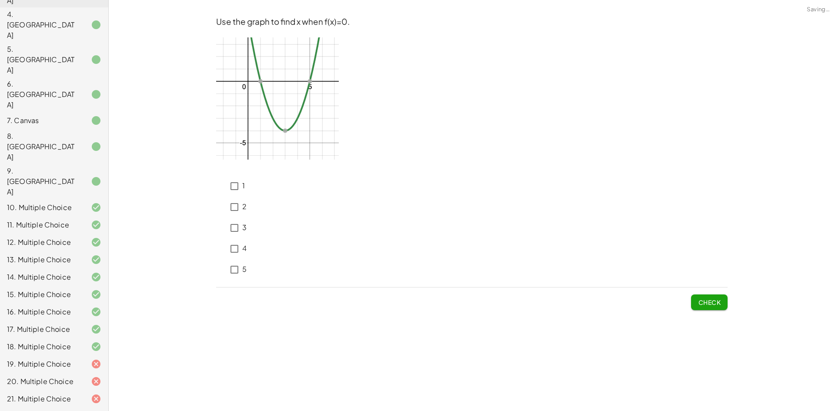
click at [703, 300] on span "Check" at bounding box center [709, 302] width 23 height 8
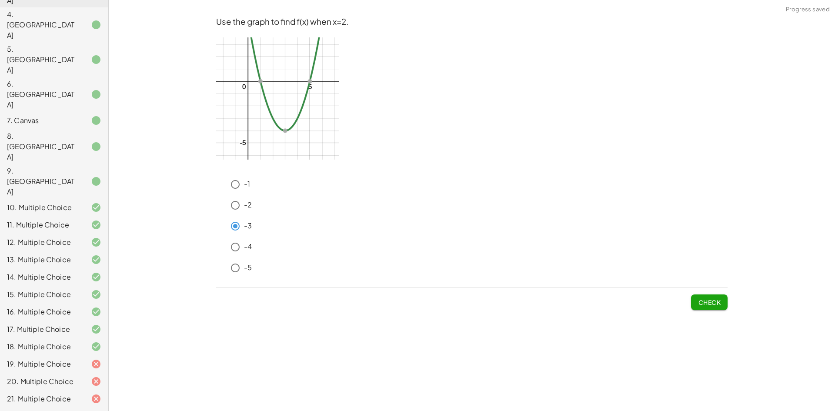
click at [707, 300] on span "Check" at bounding box center [709, 302] width 23 height 8
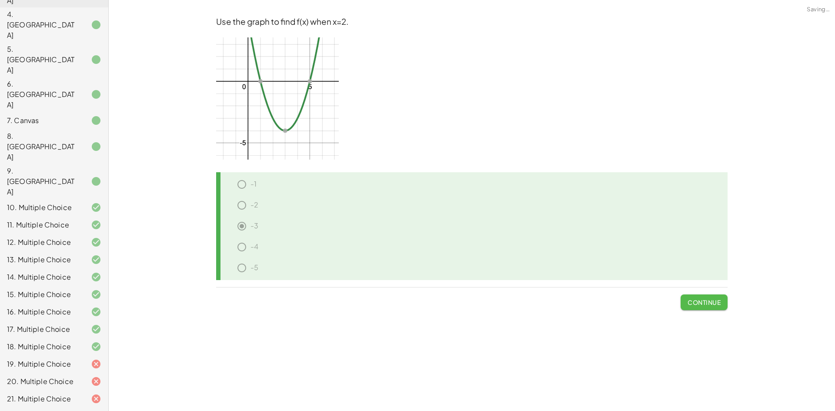
click at [707, 300] on span "Continue" at bounding box center [703, 302] width 33 height 8
